Goal: Task Accomplishment & Management: Use online tool/utility

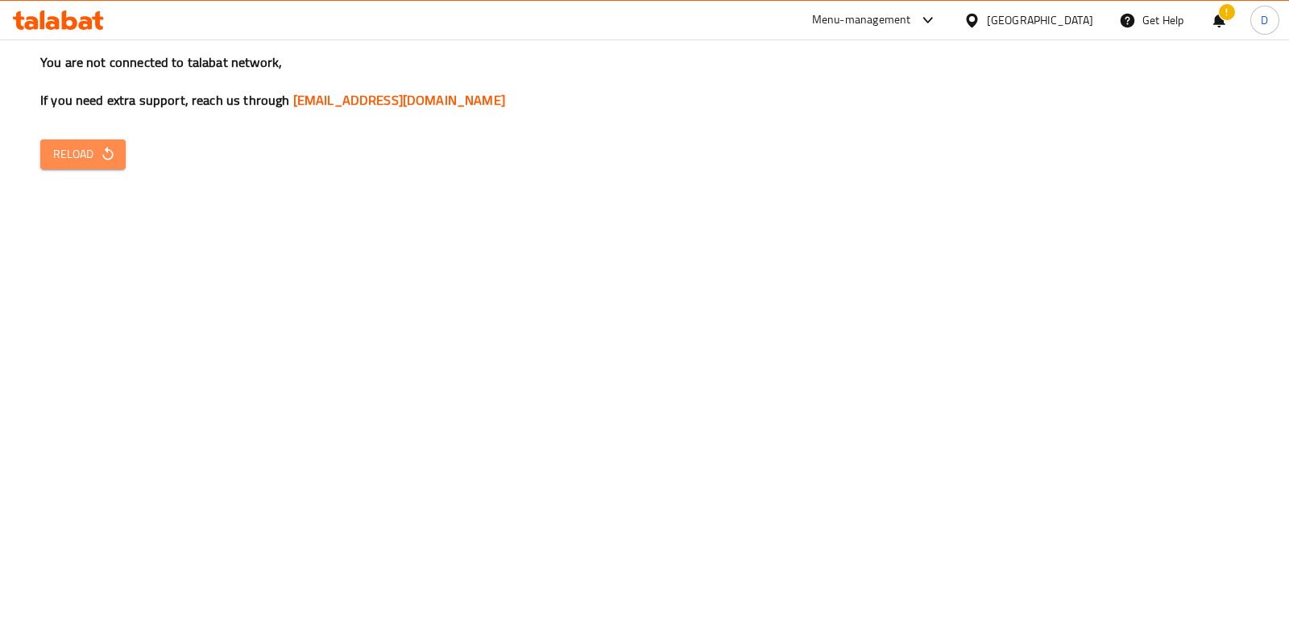
click at [94, 163] on span "Reload" at bounding box center [83, 154] width 60 height 20
click at [104, 163] on span "Reload" at bounding box center [83, 154] width 60 height 20
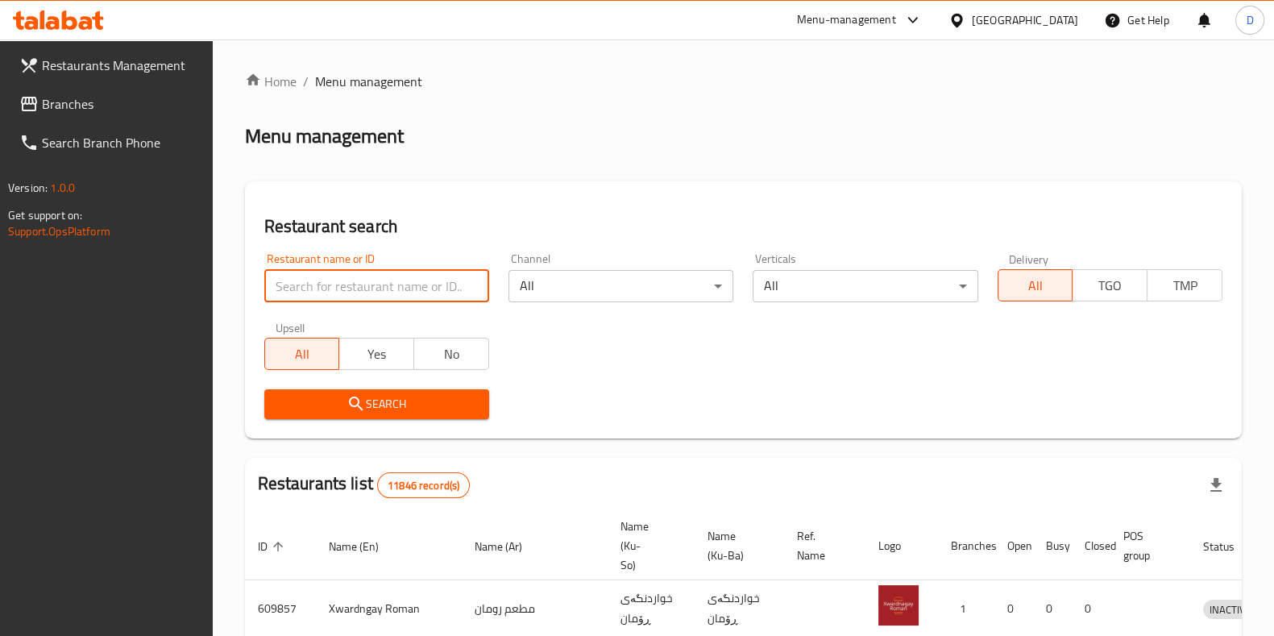
click at [346, 287] on input "search" at bounding box center [376, 286] width 225 height 32
type input "vix"
click button "Search" at bounding box center [376, 404] width 225 height 30
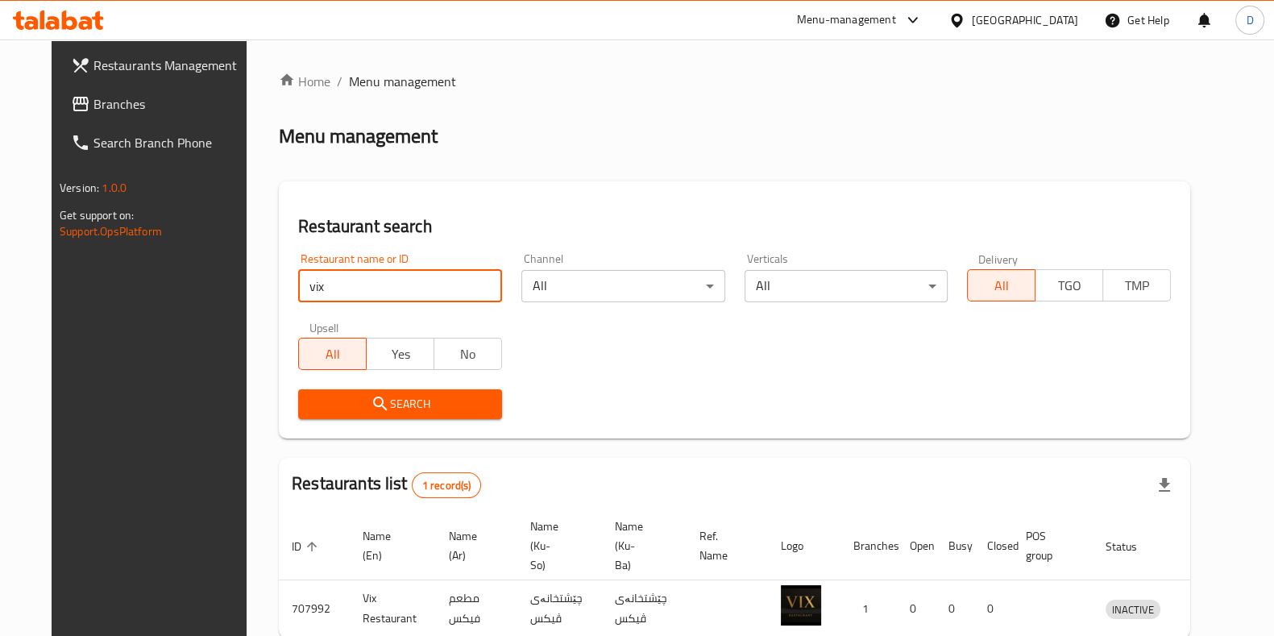
scroll to position [69, 0]
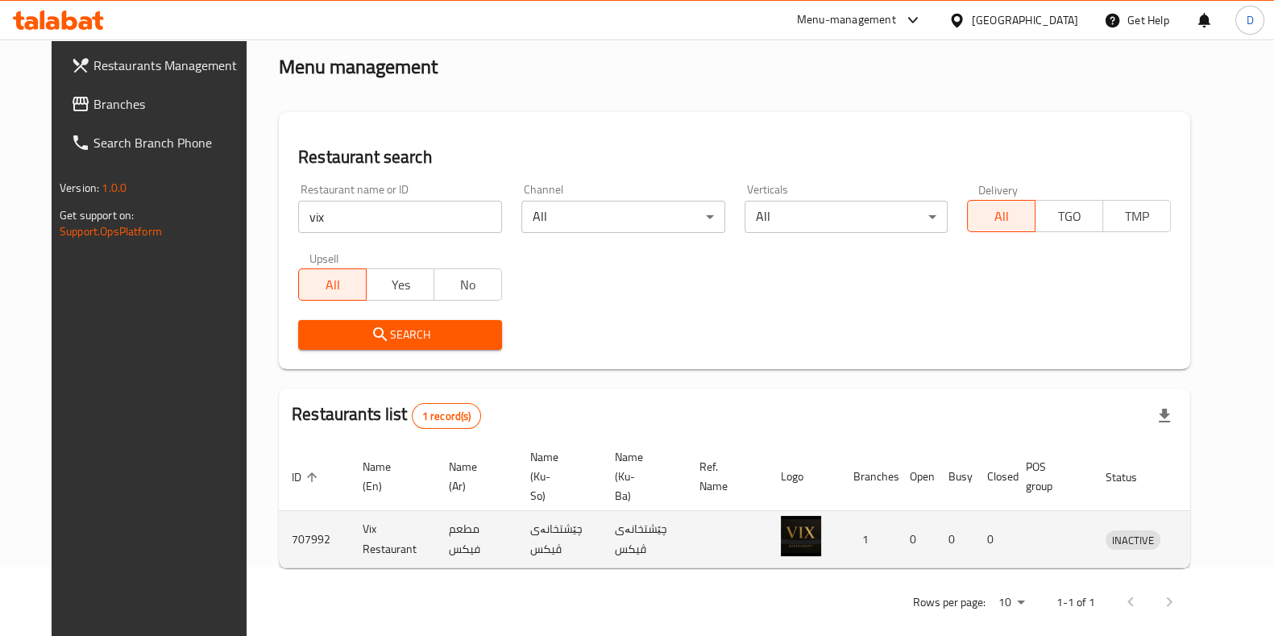
click at [1193, 511] on td "enhanced table" at bounding box center [1208, 539] width 56 height 57
click at [1207, 534] on icon "enhanced table" at bounding box center [1203, 541] width 18 height 14
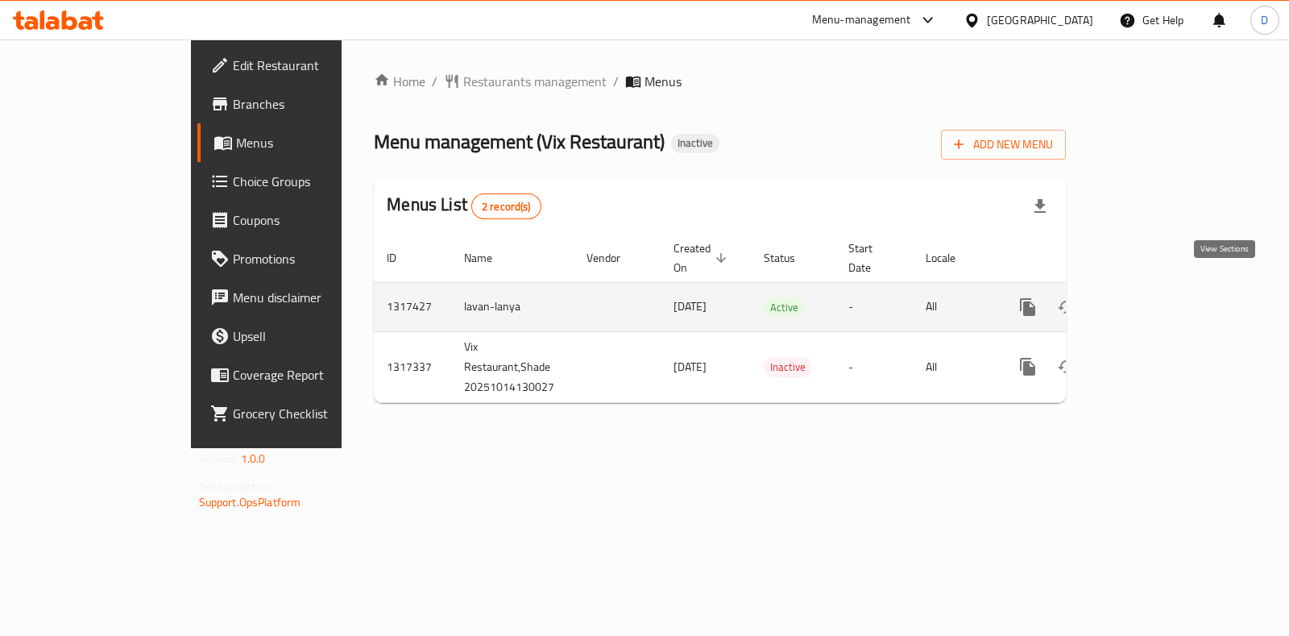
click at [1152, 300] on icon "enhanced table" at bounding box center [1144, 307] width 15 height 15
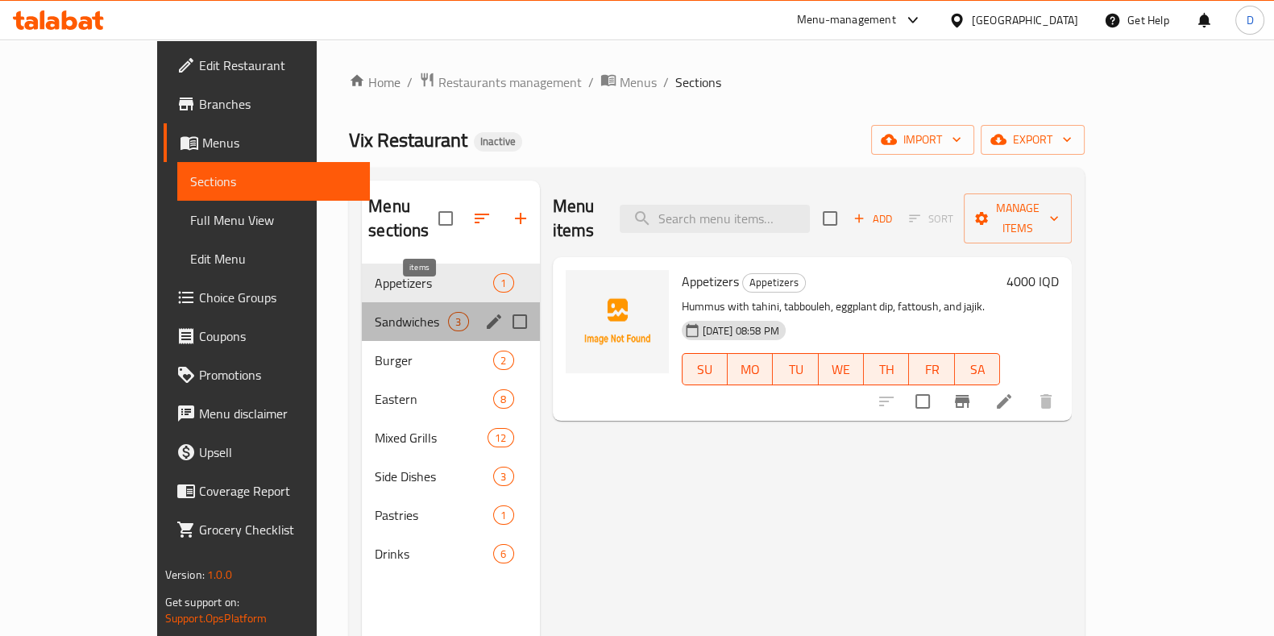
click at [449, 314] on span "3" at bounding box center [458, 321] width 19 height 15
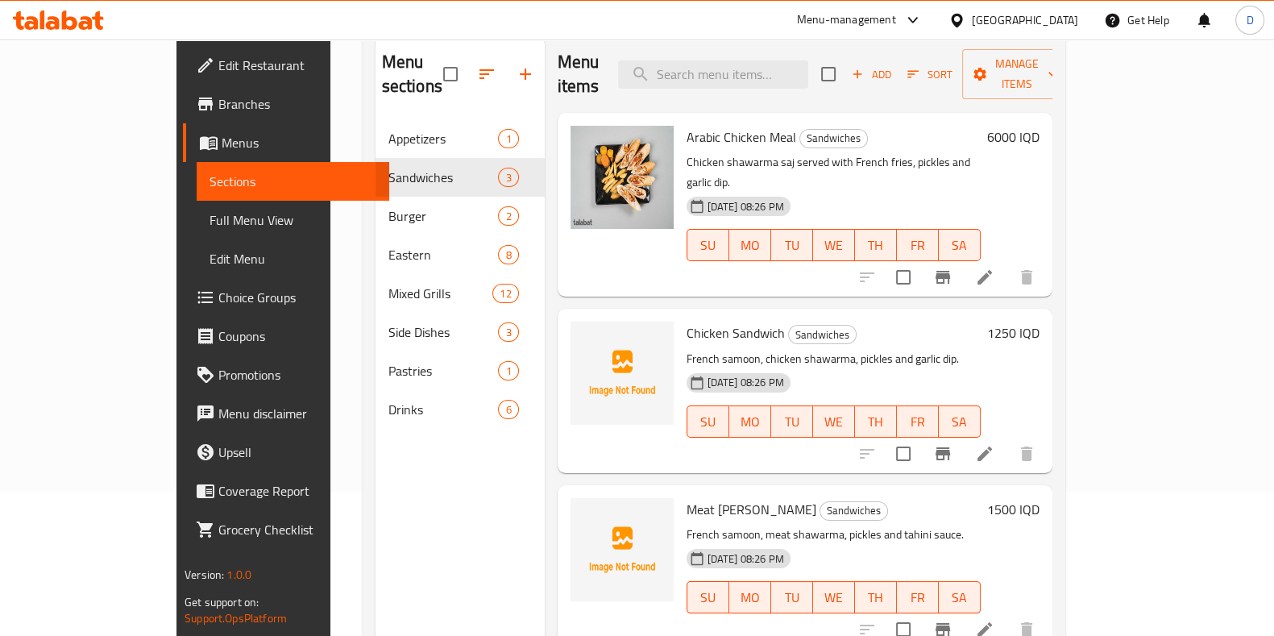
scroll to position [145, 0]
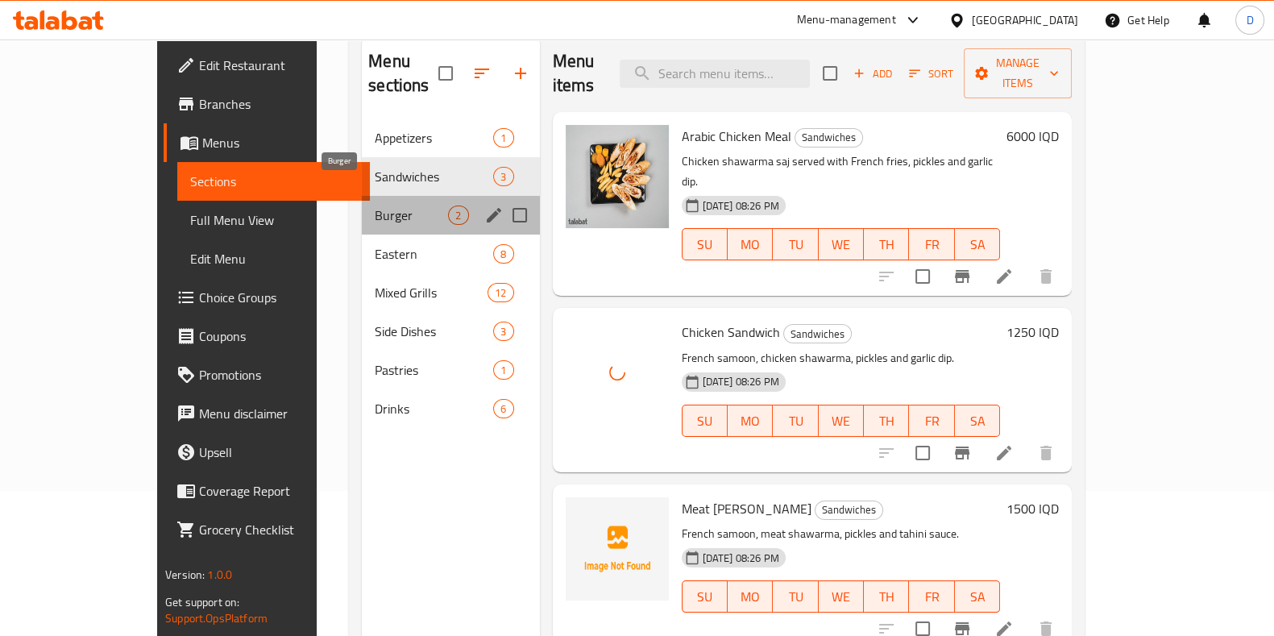
click at [379, 206] on span "Burger" at bounding box center [411, 215] width 73 height 19
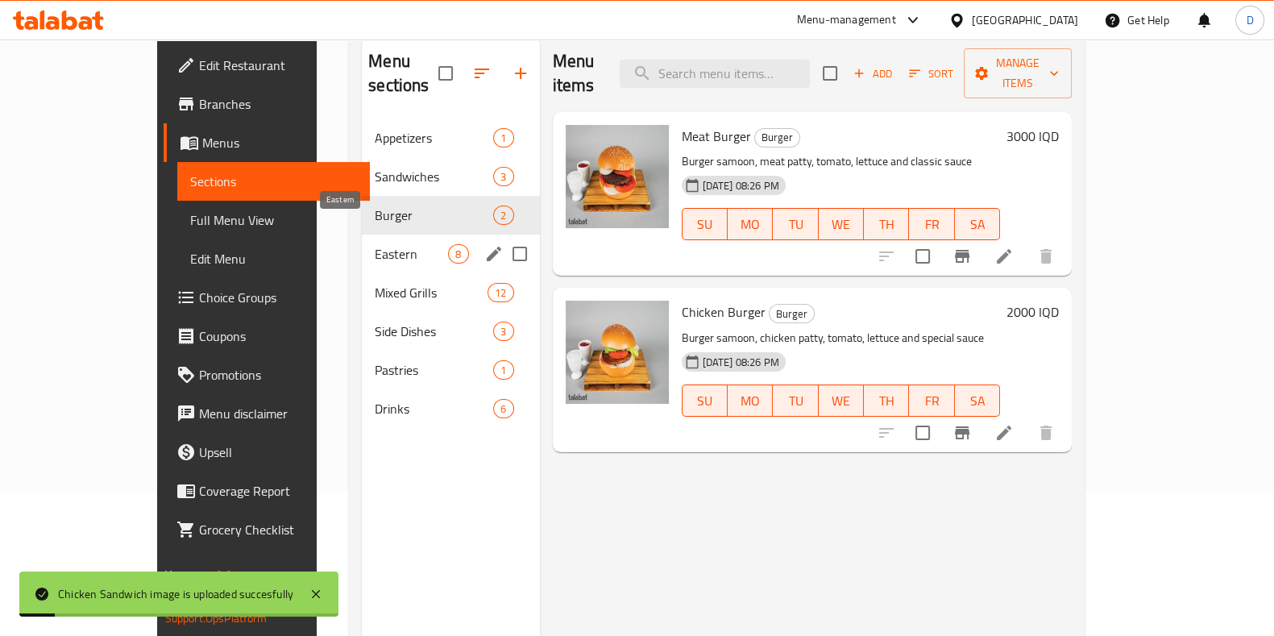
click at [375, 244] on span "Eastern" at bounding box center [411, 253] width 73 height 19
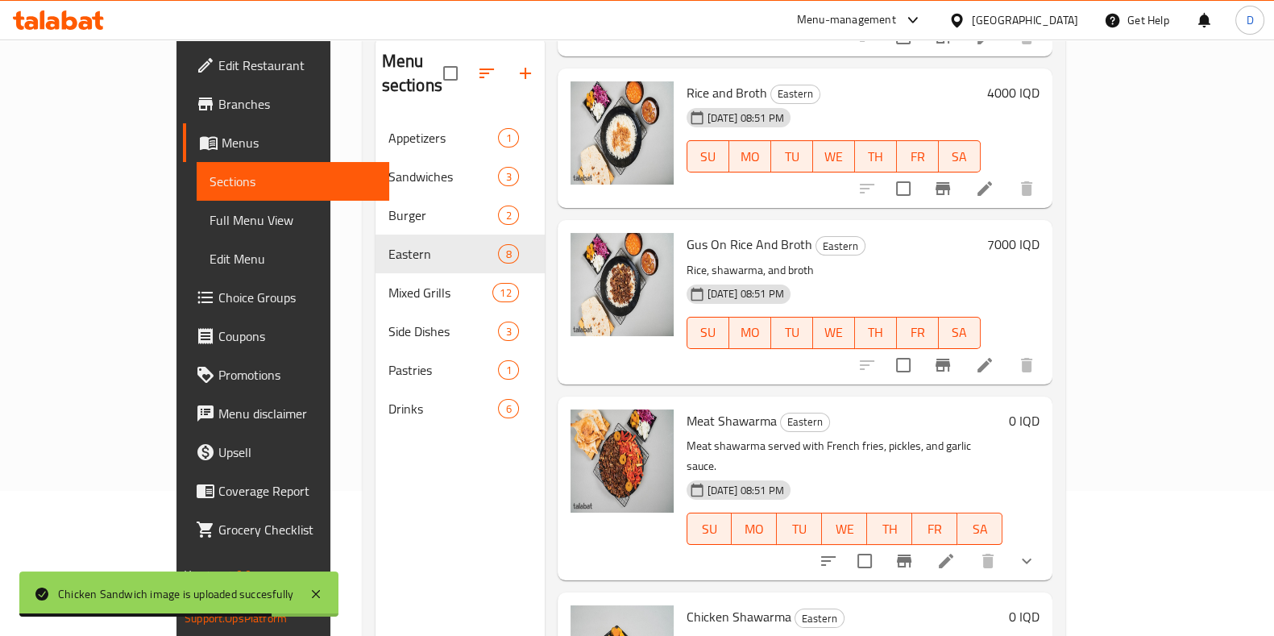
scroll to position [202, 0]
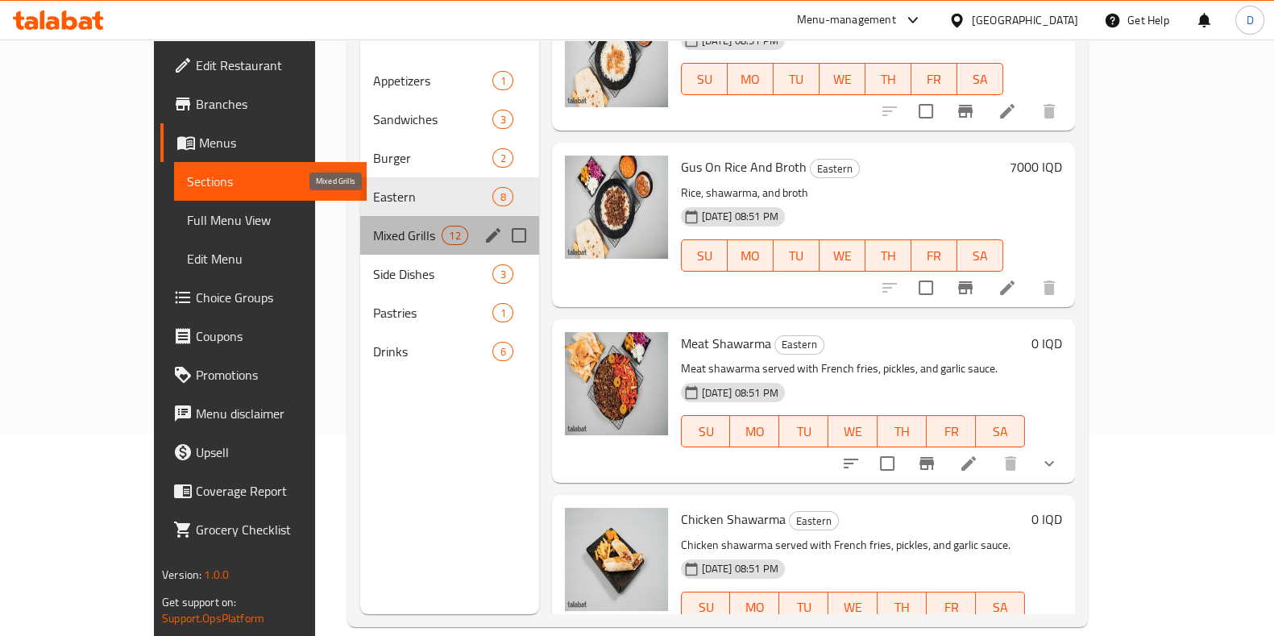
click at [373, 226] on span "Mixed Grills" at bounding box center [407, 235] width 69 height 19
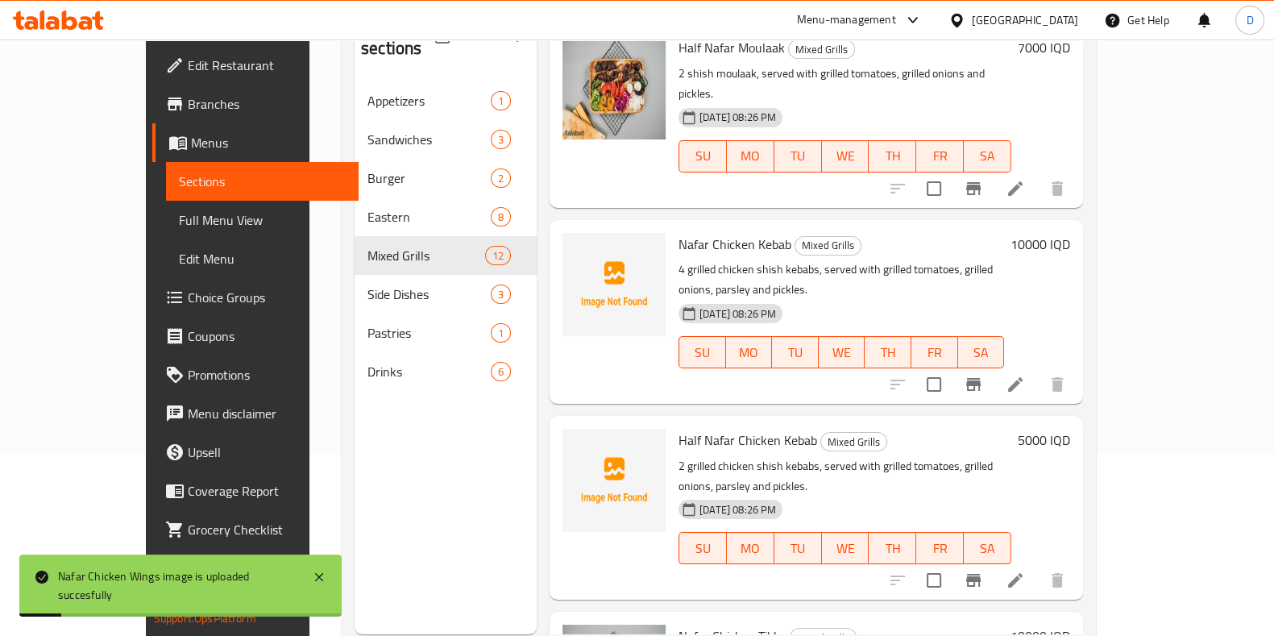
scroll to position [1030, 0]
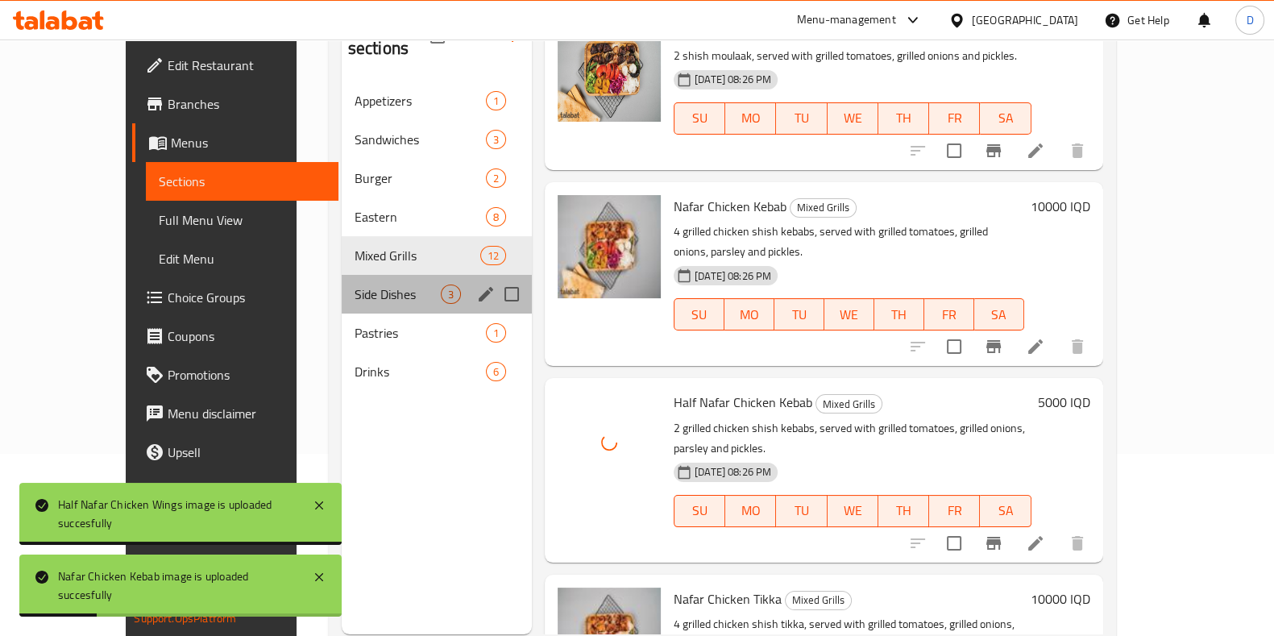
click at [362, 284] on div "Side Dishes 3" at bounding box center [437, 294] width 190 height 39
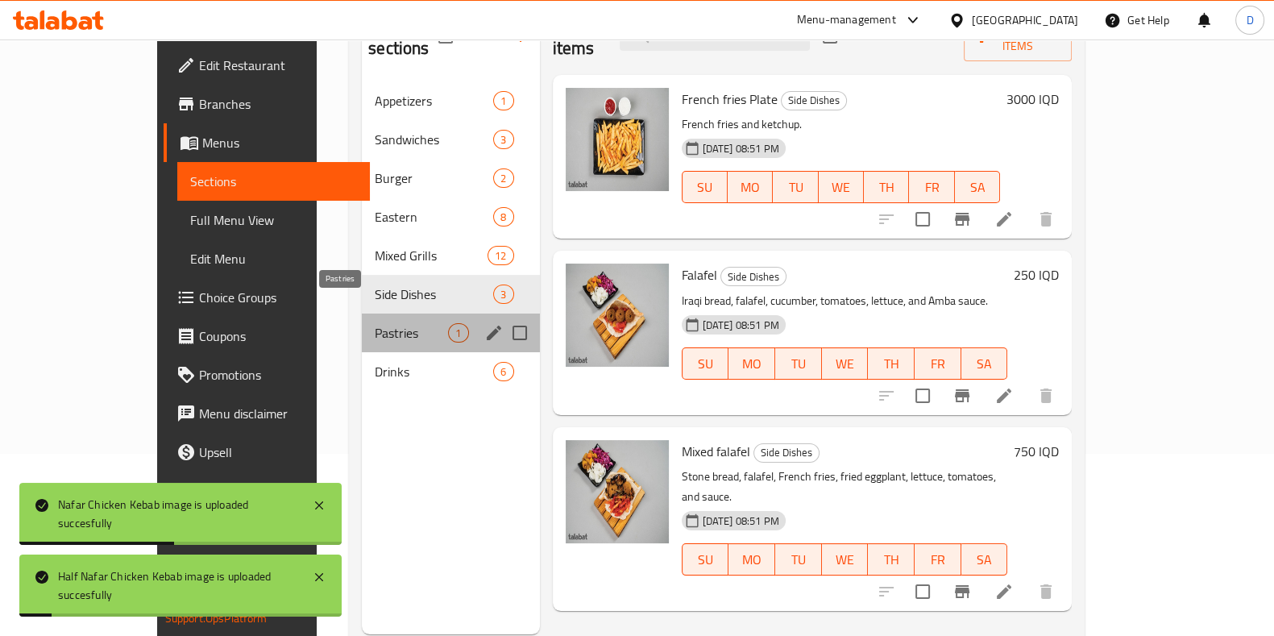
click at [375, 323] on span "Pastries" at bounding box center [411, 332] width 73 height 19
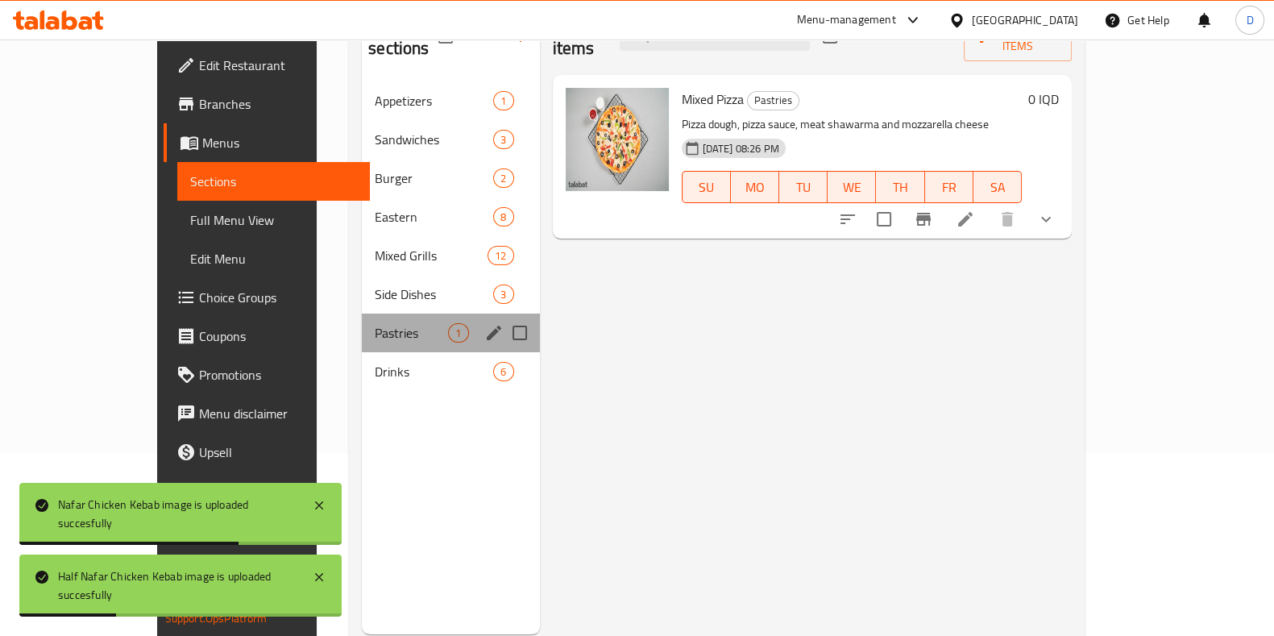
click at [362, 323] on div "Pastries 1" at bounding box center [450, 333] width 177 height 39
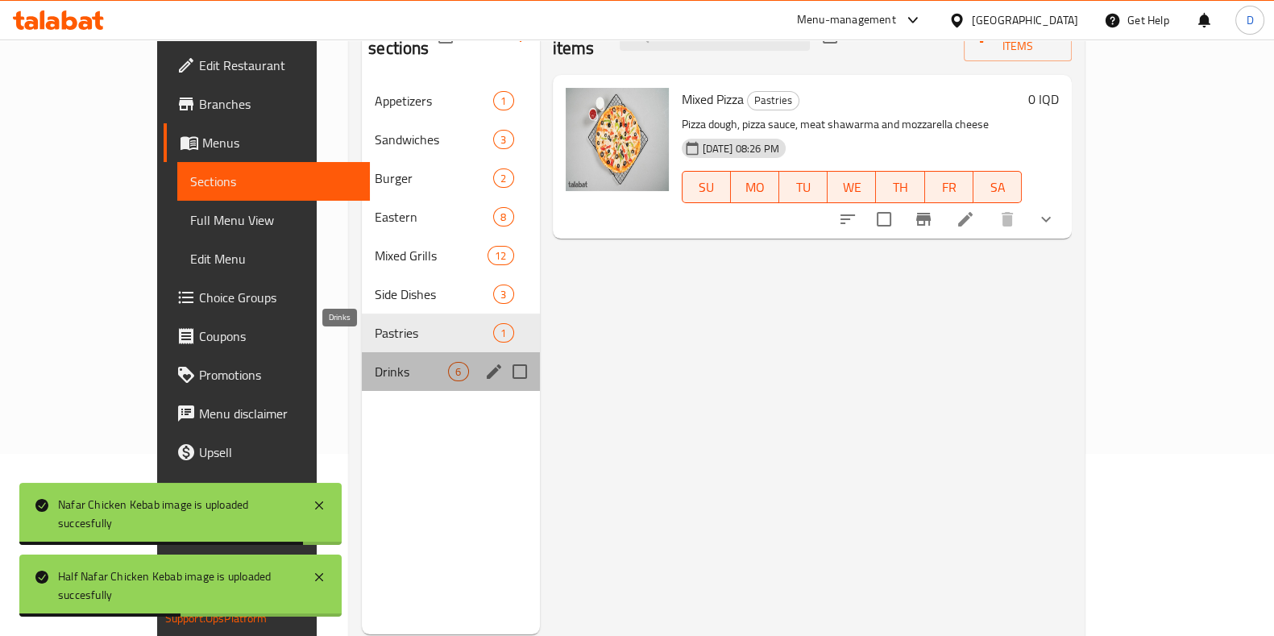
click at [375, 362] on span "Drinks" at bounding box center [411, 371] width 73 height 19
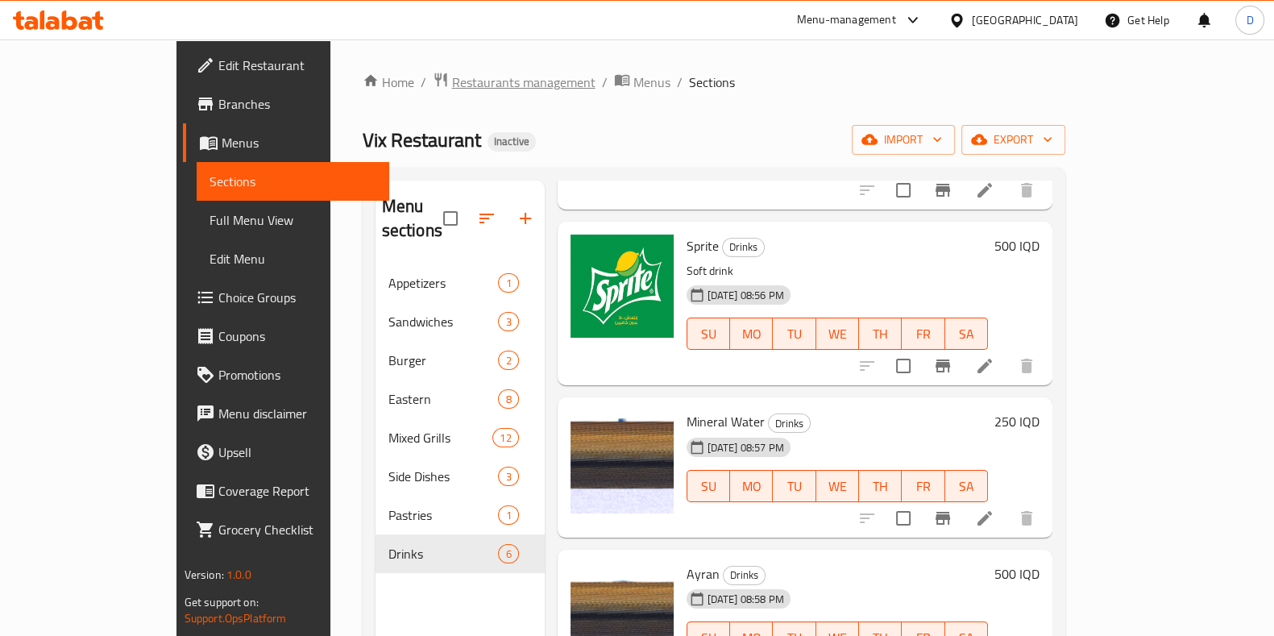
click at [452, 74] on span "Restaurants management" at bounding box center [523, 82] width 143 height 19
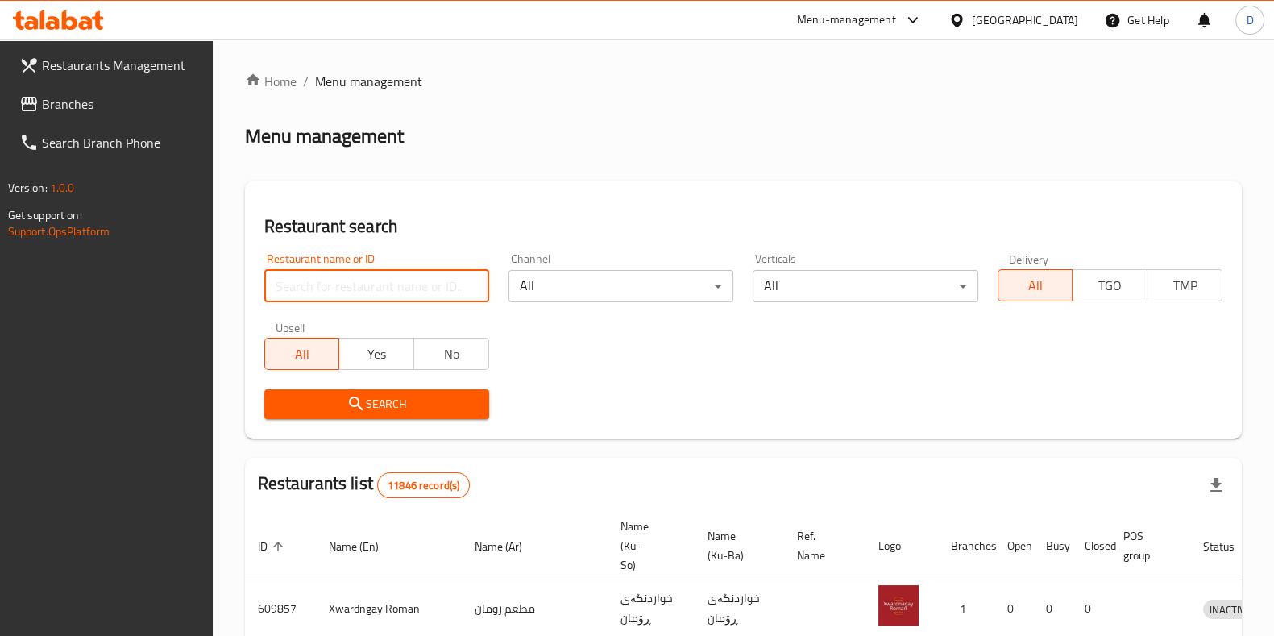
drag, startPoint x: 422, startPoint y: 264, endPoint x: 426, endPoint y: 284, distance: 19.8
click at [426, 284] on div "Home / Menu management Menu management Restaurant search Restaurant name or ID …" at bounding box center [743, 594] width 997 height 1045
click at [426, 284] on input "search" at bounding box center [376, 286] width 225 height 32
click button "Search" at bounding box center [376, 404] width 225 height 30
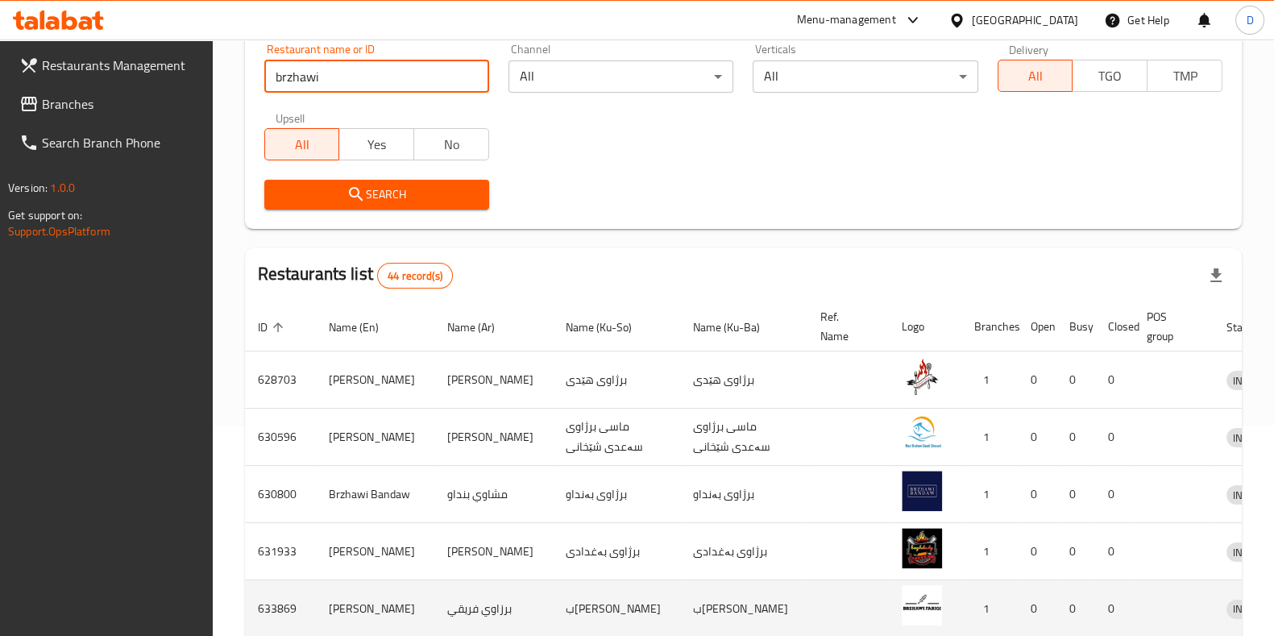
scroll to position [199, 0]
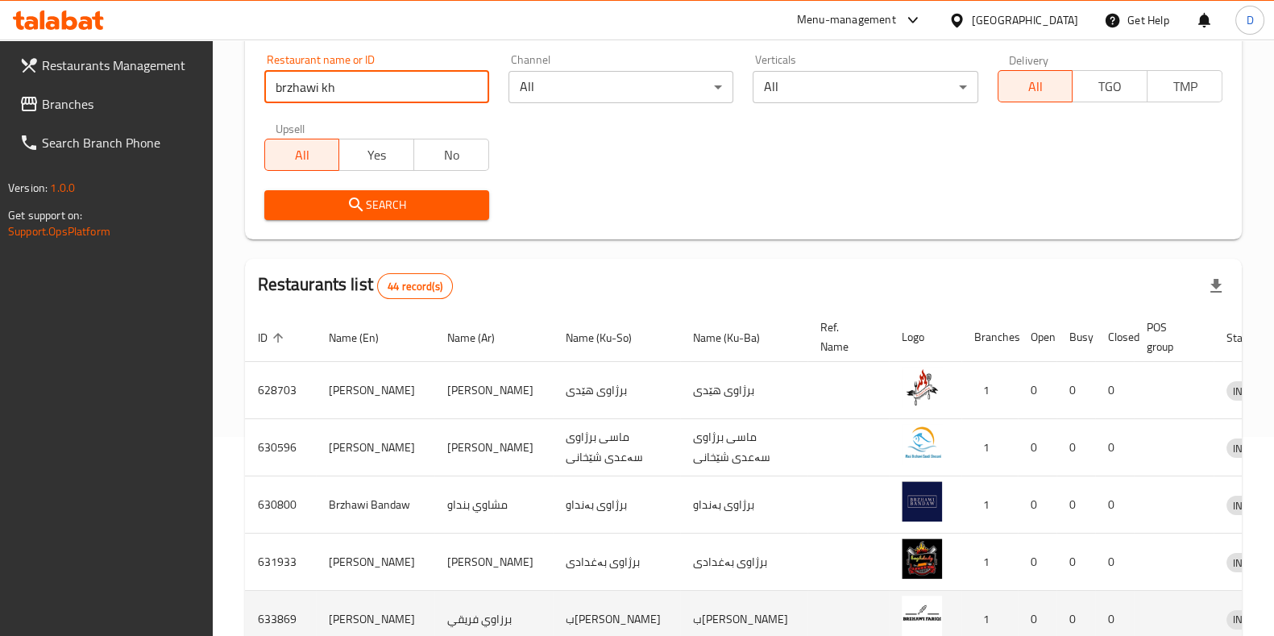
type input "brzhawi kh"
click button "Search" at bounding box center [376, 205] width 225 height 30
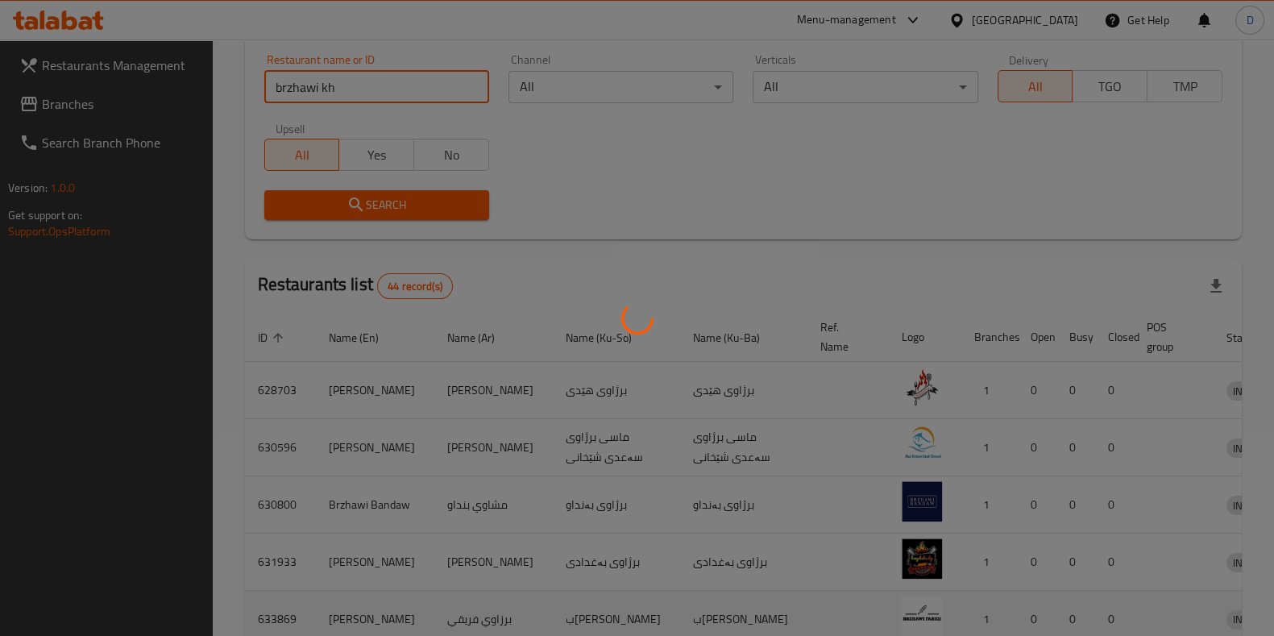
scroll to position [69, 0]
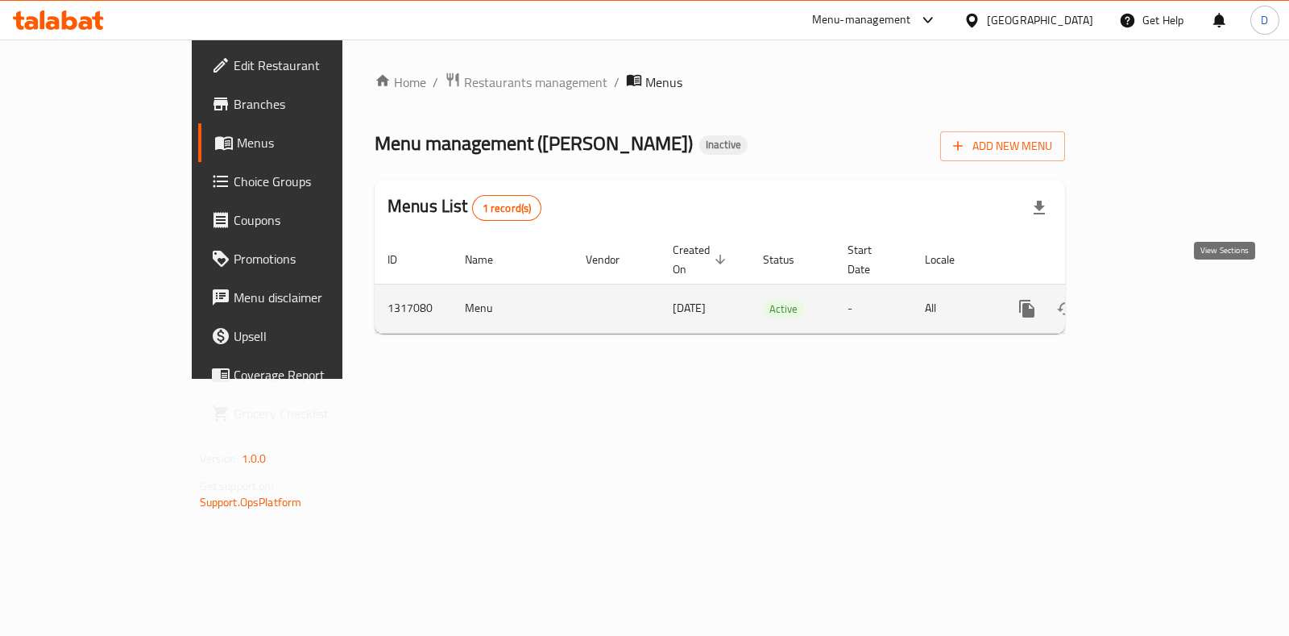
click at [1153, 299] on icon "enhanced table" at bounding box center [1143, 308] width 19 height 19
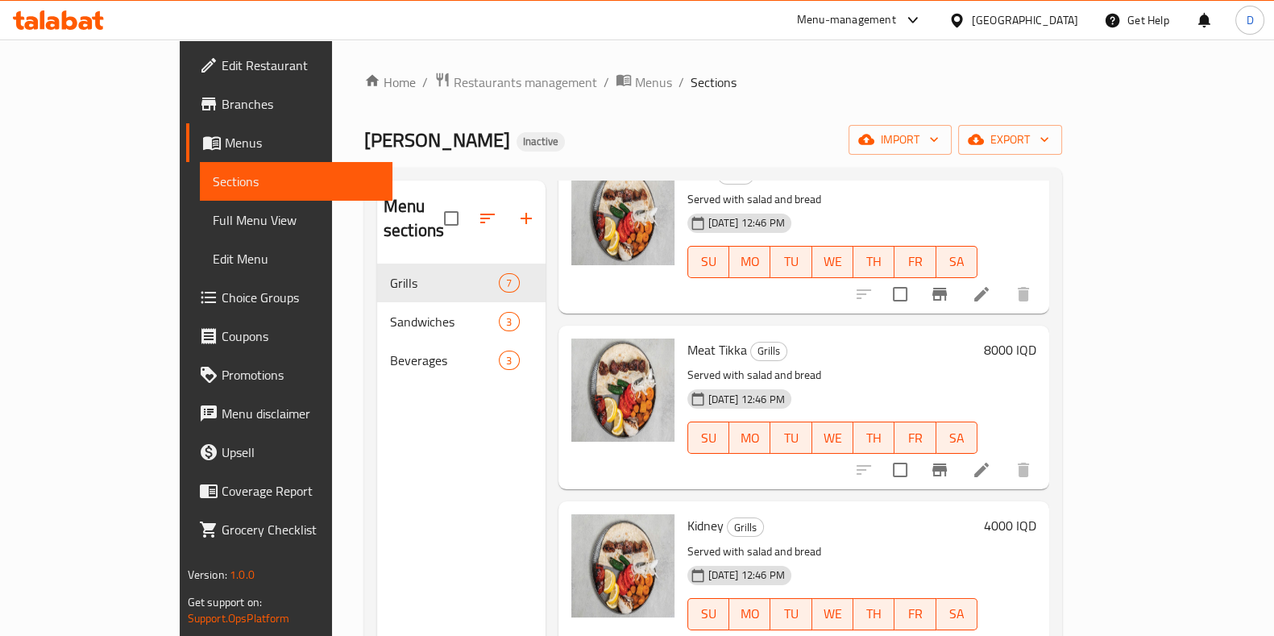
scroll to position [226, 0]
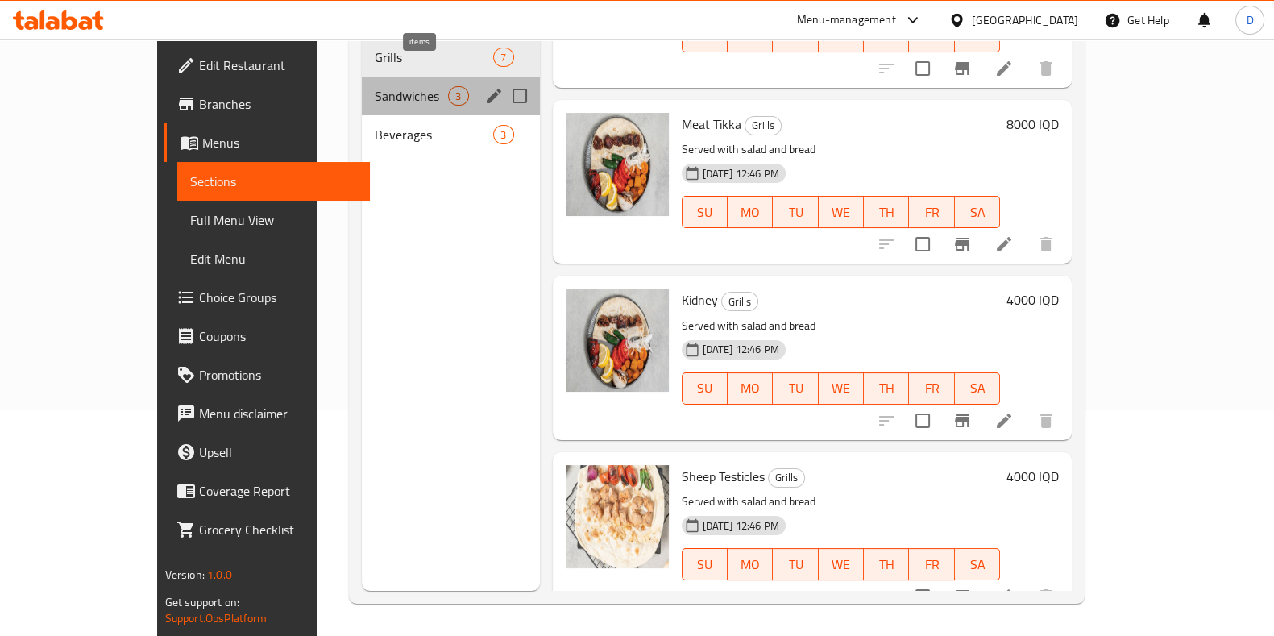
click at [449, 89] on span "3" at bounding box center [458, 96] width 19 height 15
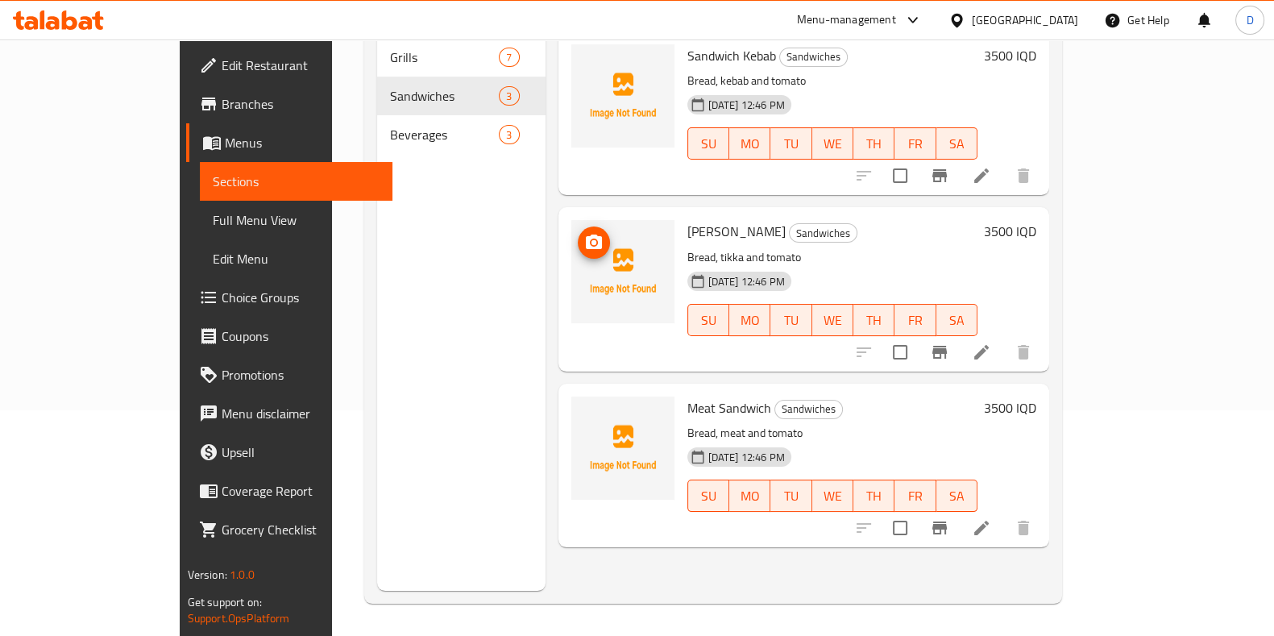
scroll to position [138, 0]
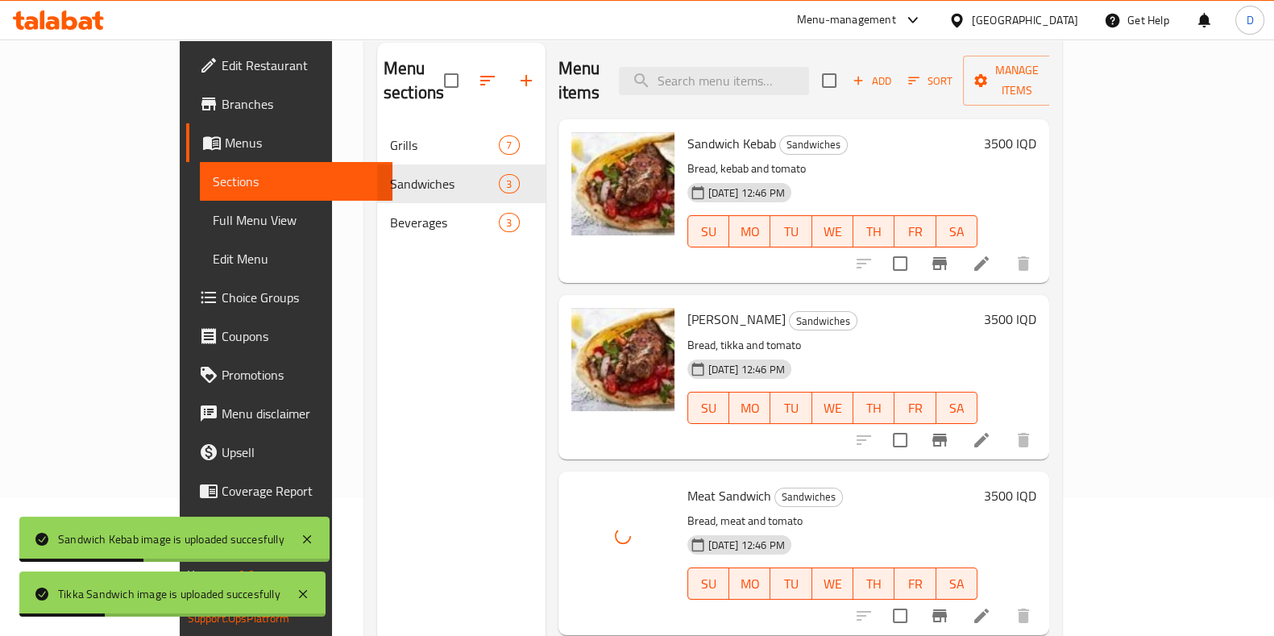
click at [392, 365] on div "Menu sections Grills 7 Sandwiches 3 Beverages 3" at bounding box center [461, 361] width 168 height 636
